Goal: Find specific page/section

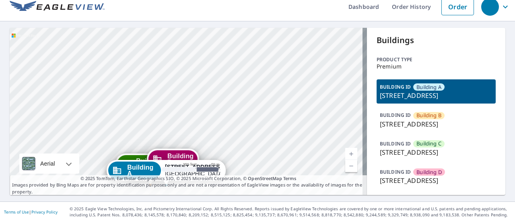
scroll to position [40, 0]
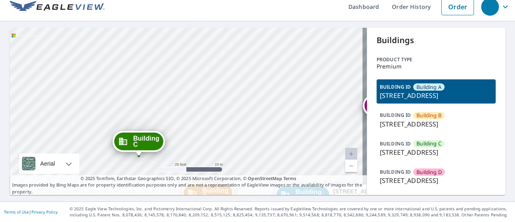
drag, startPoint x: 143, startPoint y: 126, endPoint x: 146, endPoint y: -7, distance: 133.1
click at [146, 0] on html "Dashboard Order History Order Building B [STREET_ADDRESS] Building C [STREET_AD…" at bounding box center [257, 111] width 515 height 222
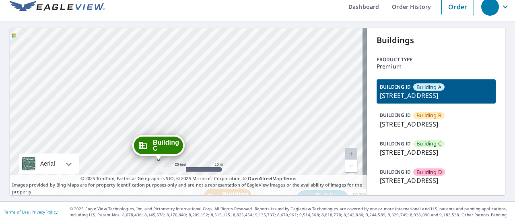
drag, startPoint x: 189, startPoint y: 100, endPoint x: 158, endPoint y: -25, distance: 129.4
click at [158, 0] on html "Dashboard Order History Order Building B [STREET_ADDRESS] Building C [STREET_AD…" at bounding box center [257, 111] width 515 height 222
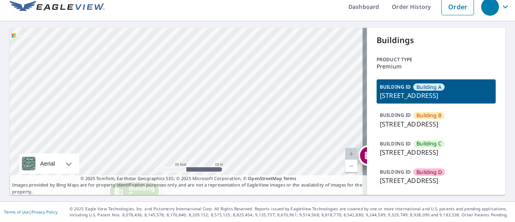
drag, startPoint x: 141, startPoint y: 52, endPoint x: 130, endPoint y: 16, distance: 37.0
click at [130, 28] on div "Building [GEOGRAPHIC_DATA][STREET_ADDRESS] C [STREET_ADDRESS][GEOGRAPHIC_DATA][…" at bounding box center [188, 111] width 357 height 167
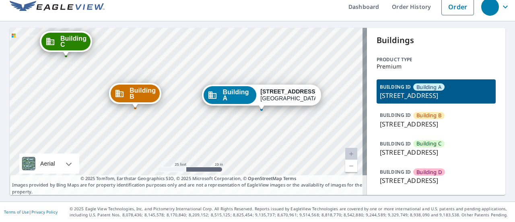
drag, startPoint x: 179, startPoint y: 121, endPoint x: 121, endPoint y: 2, distance: 131.4
click at [121, 28] on div "Building [GEOGRAPHIC_DATA][STREET_ADDRESS] C [STREET_ADDRESS][GEOGRAPHIC_DATA][…" at bounding box center [188, 111] width 357 height 167
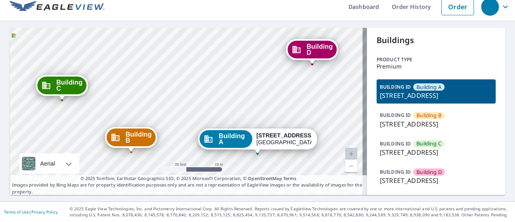
drag, startPoint x: 183, startPoint y: 10, endPoint x: 179, endPoint y: 53, distance: 44.0
click at [179, 53] on div "Building [GEOGRAPHIC_DATA][STREET_ADDRESS] C [STREET_ADDRESS][GEOGRAPHIC_DATA][…" at bounding box center [188, 111] width 357 height 167
click at [133, 131] on span "Building B" at bounding box center [138, 137] width 26 height 12
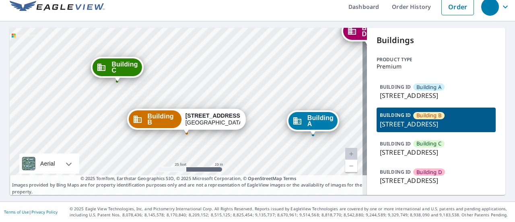
drag, startPoint x: 183, startPoint y: 71, endPoint x: 183, endPoint y: 75, distance: 4.0
click at [185, 112] on strong "[STREET_ADDRESS]" at bounding box center [213, 115] width 57 height 6
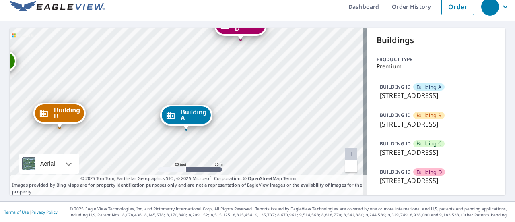
click at [185, 109] on span "Building A" at bounding box center [193, 115] width 26 height 12
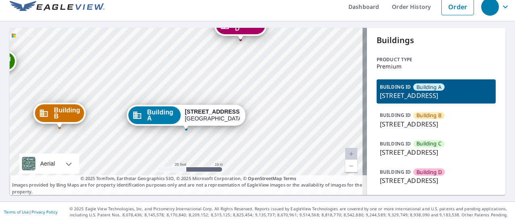
click at [448, 119] on p "[STREET_ADDRESS]" at bounding box center [436, 124] width 113 height 10
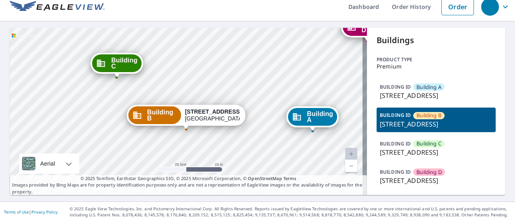
drag, startPoint x: 392, startPoint y: 93, endPoint x: 411, endPoint y: 105, distance: 22.8
click at [411, 119] on p "[STREET_ADDRESS]" at bounding box center [436, 124] width 113 height 10
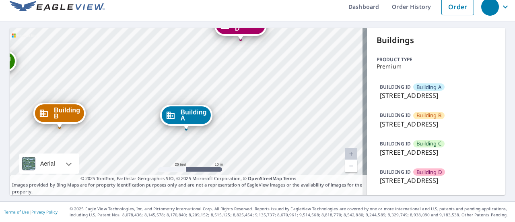
click at [380, 119] on p "[STREET_ADDRESS]" at bounding box center [436, 124] width 113 height 10
drag, startPoint x: 375, startPoint y: 57, endPoint x: 417, endPoint y: 66, distance: 43.5
click at [417, 90] on p "[STREET_ADDRESS]" at bounding box center [436, 95] width 113 height 10
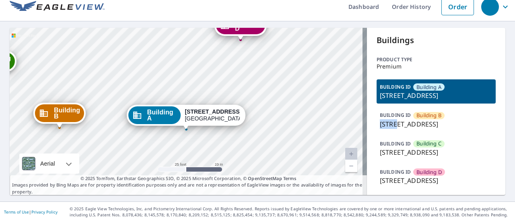
click at [410, 90] on p "[STREET_ADDRESS]" at bounding box center [436, 95] width 113 height 10
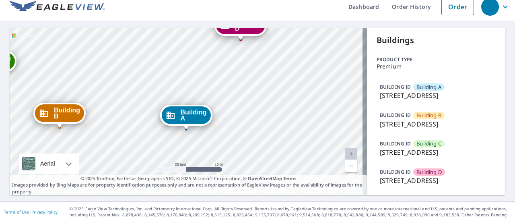
drag, startPoint x: 407, startPoint y: 65, endPoint x: 373, endPoint y: 59, distance: 34.2
click at [376, 79] on div "BUILDING [GEOGRAPHIC_DATA] A [STREET_ADDRESS]" at bounding box center [435, 91] width 119 height 24
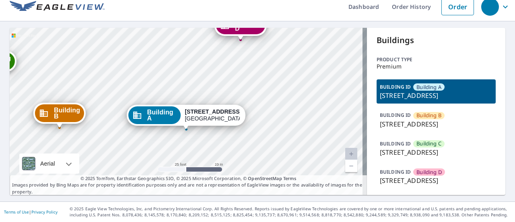
copy p "[STREET_ADDRESS]"
